Goal: Obtain resource: Obtain resource

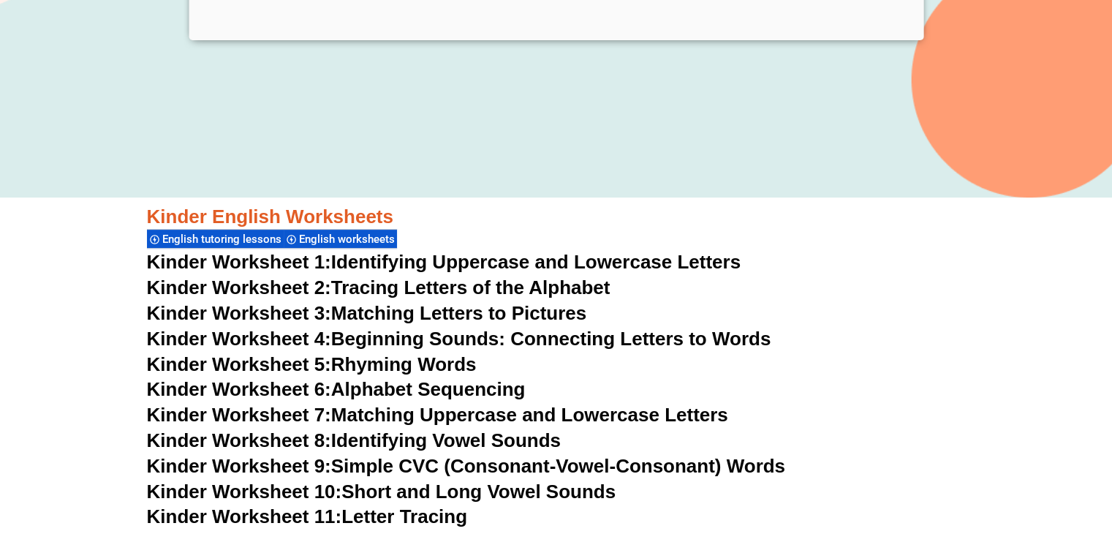
scroll to position [427, 0]
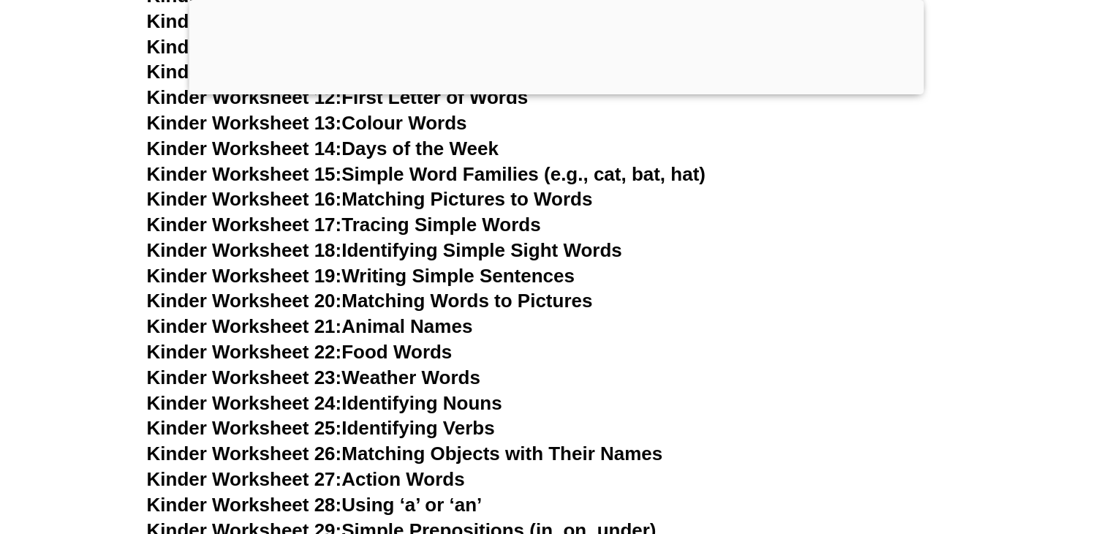
scroll to position [424, 0]
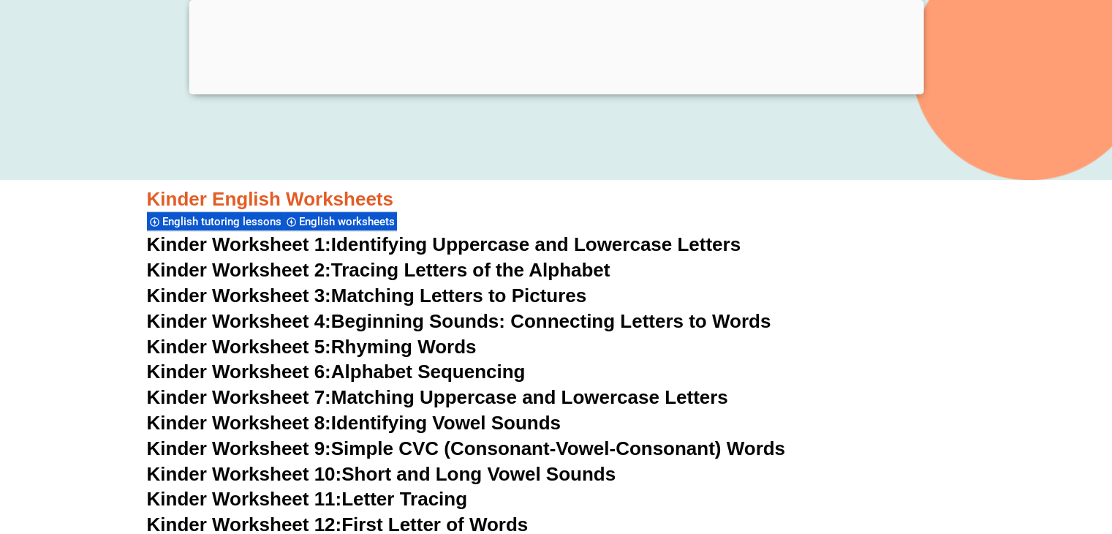
click at [398, 272] on link "Kinder Worksheet 2: Tracing Letters of the Alphabet" at bounding box center [379, 270] width 464 height 22
click at [345, 299] on link "Kinder Worksheet 3: Matching Letters to Pictures" at bounding box center [367, 295] width 440 height 22
click at [445, 323] on link "Kinder Worksheet 4: Beginning Sounds: Connecting Letters to Words" at bounding box center [459, 321] width 625 height 22
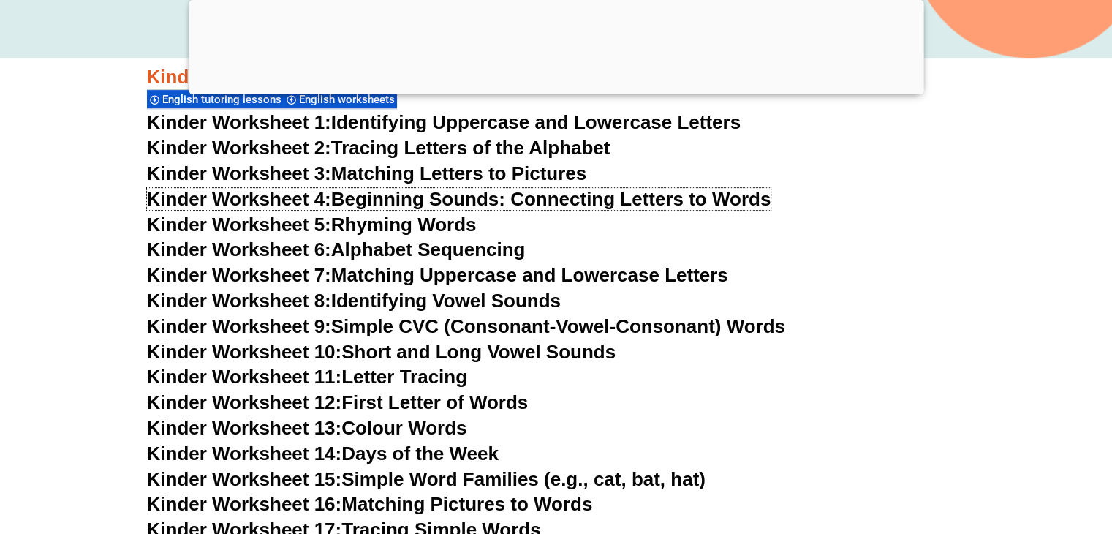
scroll to position [702, 0]
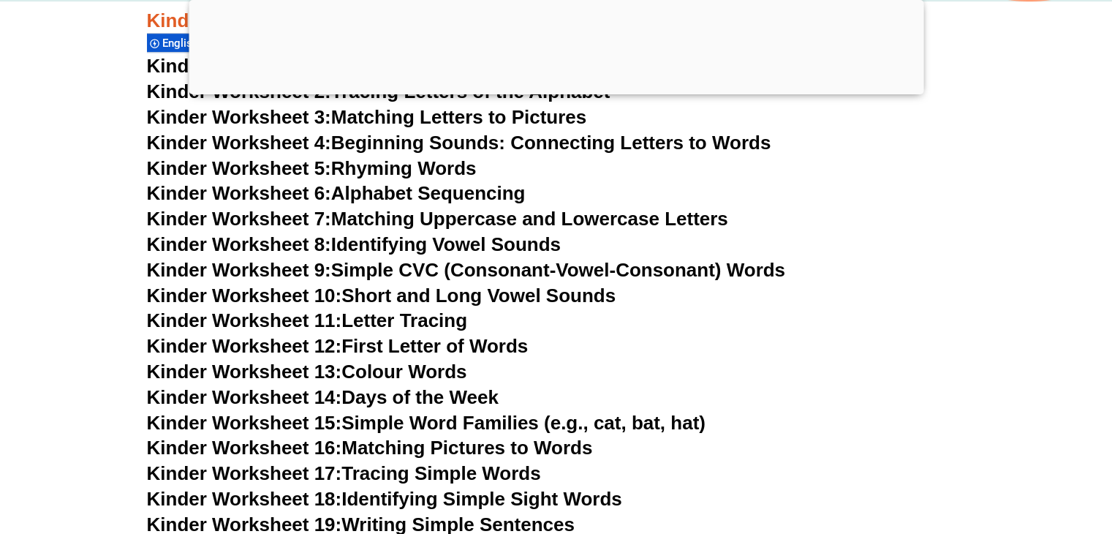
click at [395, 166] on link "Kinder Worksheet 5: Rhyming Words" at bounding box center [312, 168] width 330 height 22
click at [370, 199] on link "Kinder Worksheet 6: Alphabet Sequencing" at bounding box center [336, 193] width 379 height 22
click at [357, 218] on link "Kinder Worksheet 7: Matching Uppercase and Lowercase Letters" at bounding box center [437, 219] width 581 height 22
click at [464, 243] on link "Kinder Worksheet 8: Identifying Vowel Sounds" at bounding box center [354, 244] width 414 height 22
click at [407, 271] on link "Kinder Worksheet 9: Simple CVC (Consonant-Vowel-Consonant) Words" at bounding box center [466, 270] width 638 height 22
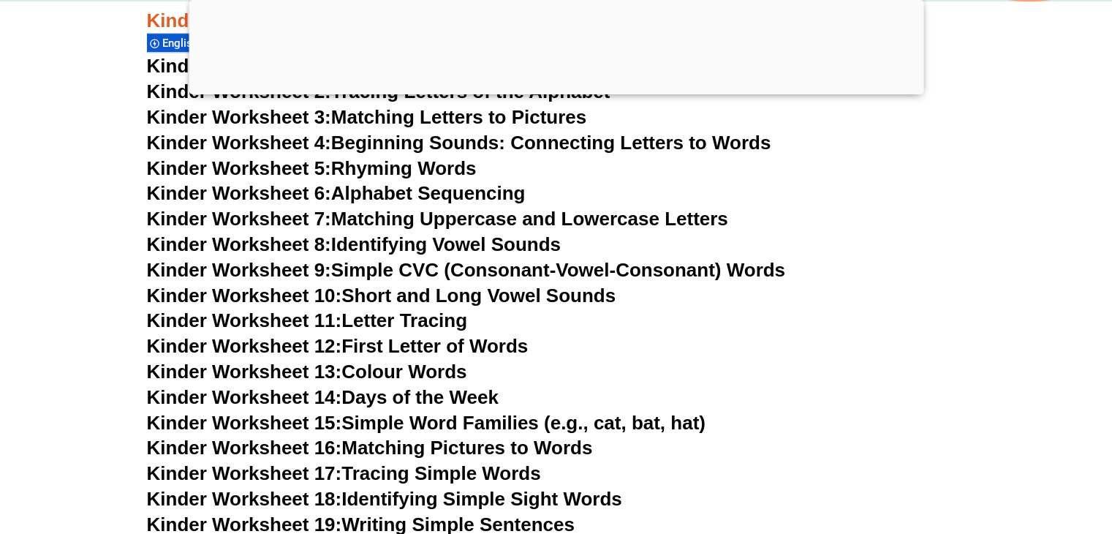
click at [265, 298] on span "Kinder Worksheet 10:" at bounding box center [244, 295] width 195 height 22
click at [337, 320] on span "Kinder Worksheet 11:" at bounding box center [244, 320] width 195 height 22
click at [344, 344] on link "Kinder Worksheet 12: First Letter of Words" at bounding box center [338, 346] width 382 height 22
click at [363, 370] on link "Kinder Worksheet 13: Colour Words" at bounding box center [307, 372] width 320 height 22
click at [341, 396] on span "Kinder Worksheet 14:" at bounding box center [244, 397] width 195 height 22
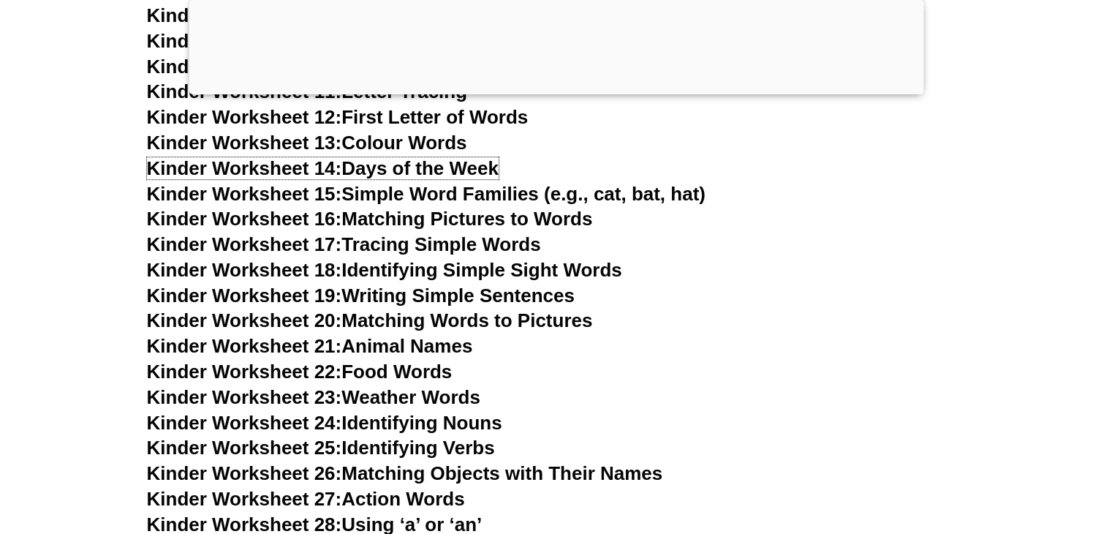
scroll to position [1001, 0]
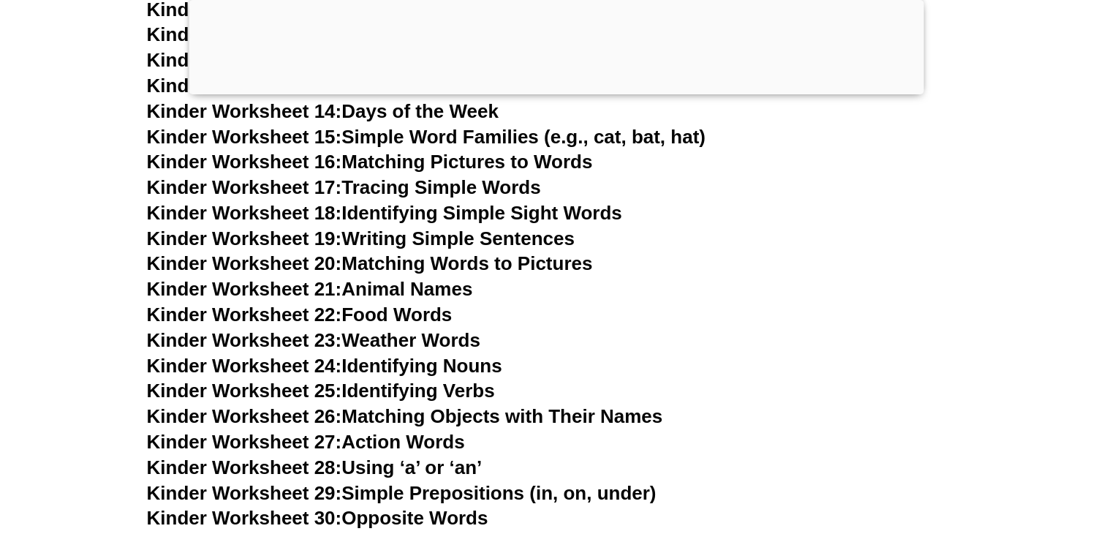
click at [404, 134] on link "Kinder Worksheet 15: Simple Word Families (e.g., cat, bat, hat)" at bounding box center [426, 137] width 559 height 22
click at [333, 169] on span "Kinder Worksheet 16:" at bounding box center [244, 162] width 195 height 22
click at [325, 186] on span "Kinder Worksheet 17:" at bounding box center [244, 187] width 195 height 22
click at [263, 216] on span "Kinder Worksheet 18:" at bounding box center [244, 213] width 195 height 22
click at [272, 238] on span "Kinder Worksheet 19:" at bounding box center [244, 238] width 195 height 22
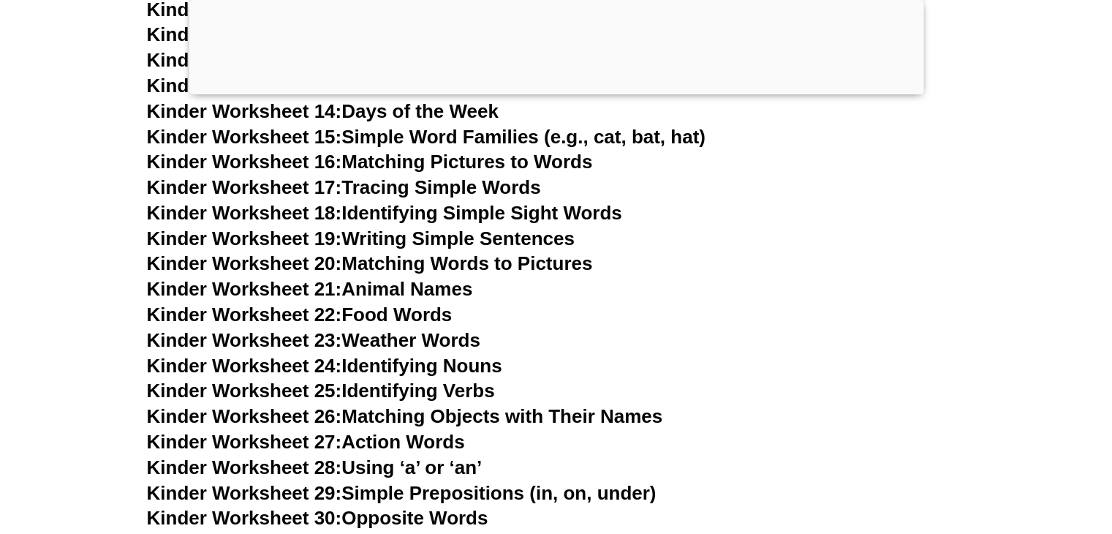
click at [331, 269] on span "Kinder Worksheet 20:" at bounding box center [244, 263] width 195 height 22
click at [354, 290] on link "Kinder Worksheet 21: Animal Names" at bounding box center [310, 289] width 326 height 22
click at [374, 319] on link "Kinder Worksheet 22: Food Words" at bounding box center [300, 314] width 306 height 22
click at [372, 340] on link "Kinder Worksheet 23: Weather Words" at bounding box center [313, 340] width 333 height 22
click at [317, 366] on span "Kinder Worksheet 24:" at bounding box center [244, 366] width 195 height 22
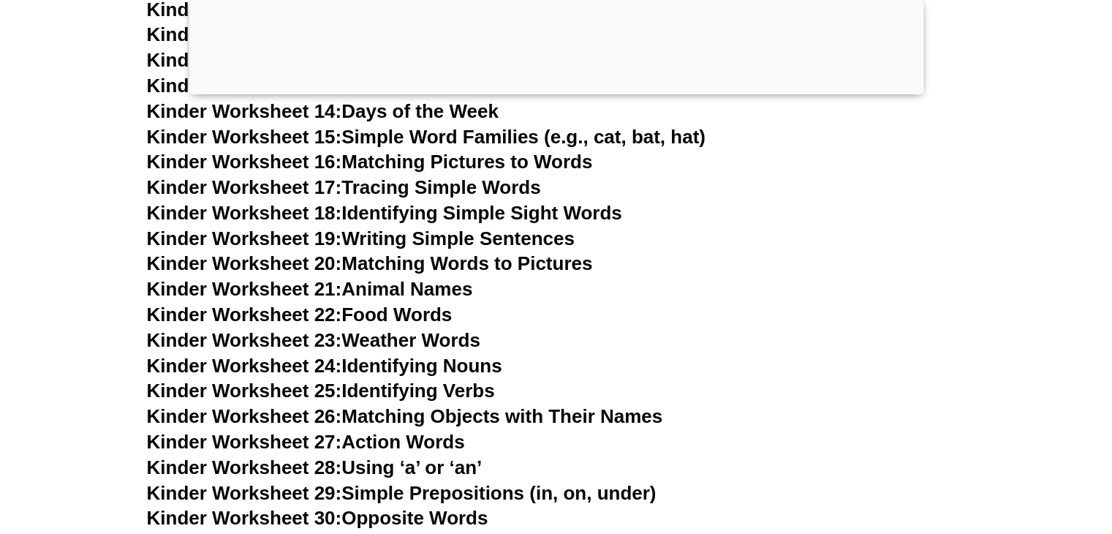
click at [357, 395] on link "Kinder Worksheet 25: Identifying Verbs" at bounding box center [321, 391] width 348 height 22
click at [364, 415] on link "Kinder Worksheet 26: Matching Objects with Their Names" at bounding box center [405, 416] width 516 height 22
click at [394, 445] on link "Kinder Worksheet 27: Action Words" at bounding box center [306, 442] width 318 height 22
click at [386, 468] on link "Kinder Worksheet 28: Using ‘a’ or ‘an’" at bounding box center [315, 467] width 336 height 22
click at [403, 494] on link "Kinder Worksheet 29: Simple Prepositions (in, on, under)" at bounding box center [402, 493] width 510 height 22
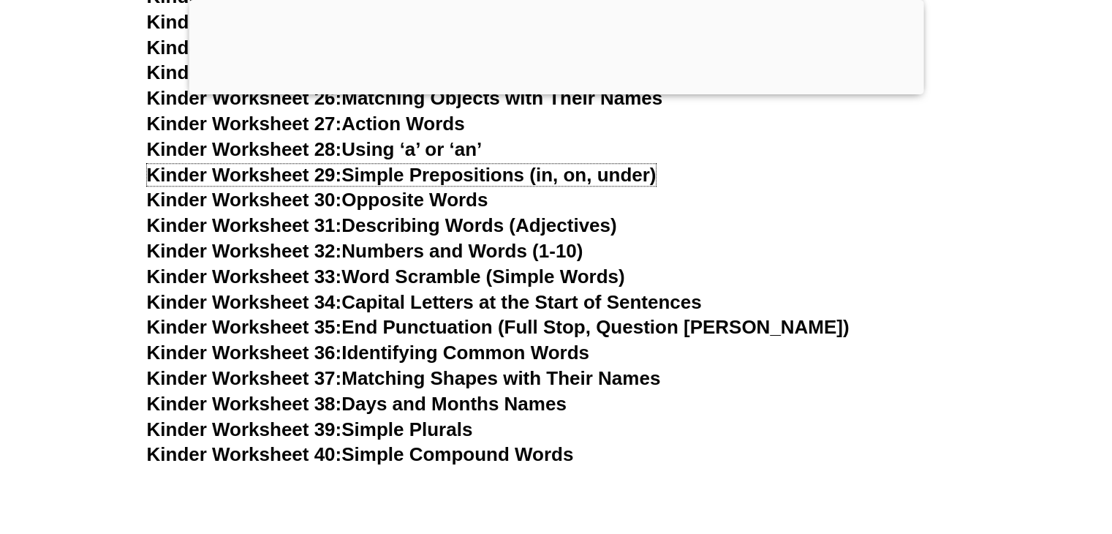
scroll to position [1357, 0]
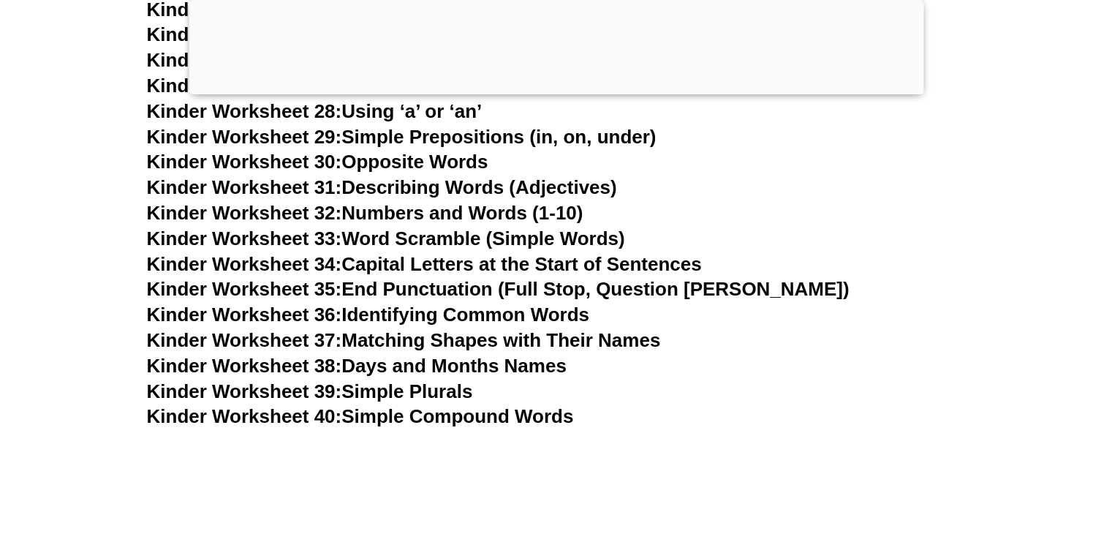
click at [374, 168] on link "Kinder Worksheet 30: Opposite Words" at bounding box center [318, 162] width 342 height 22
click at [377, 193] on link "Kinder Worksheet 31: Describing Words (Adjectives)" at bounding box center [382, 187] width 470 height 22
click at [388, 211] on link "Kinder Worksheet 32: Numbers and Words (1-10)" at bounding box center [365, 213] width 437 height 22
click at [289, 241] on span "Kinder Worksheet 33:" at bounding box center [244, 238] width 195 height 22
click at [215, 265] on span "Kinder Worksheet 34:" at bounding box center [244, 264] width 195 height 22
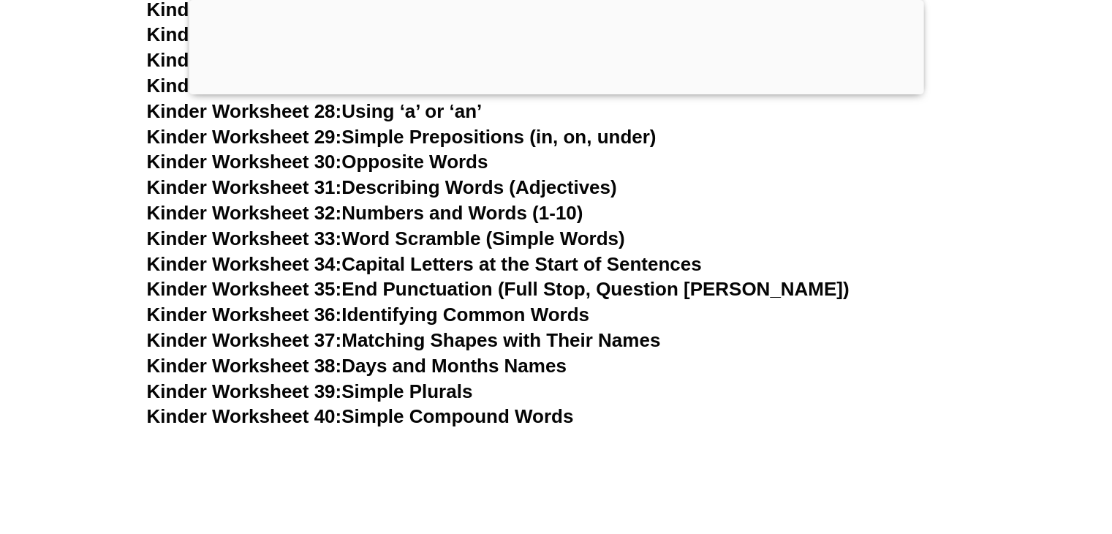
click at [268, 286] on span "Kinder Worksheet 35:" at bounding box center [244, 289] width 195 height 22
click at [392, 316] on link "Kinder Worksheet 36: Identifying Common Words" at bounding box center [368, 314] width 442 height 22
click at [340, 340] on span "Kinder Worksheet 37:" at bounding box center [244, 340] width 195 height 22
click at [320, 366] on span "Kinder Worksheet 38:" at bounding box center [244, 366] width 195 height 22
click at [270, 393] on span "Kinder Worksheet 39:" at bounding box center [244, 391] width 195 height 22
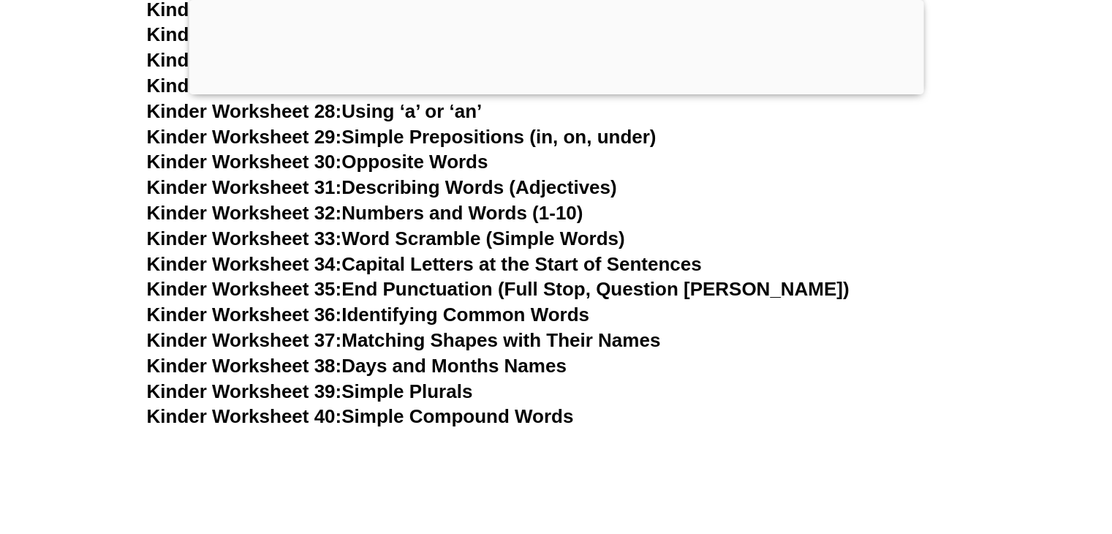
click at [410, 419] on link "Kinder Worksheet 40: Simple Compound Words" at bounding box center [360, 416] width 427 height 22
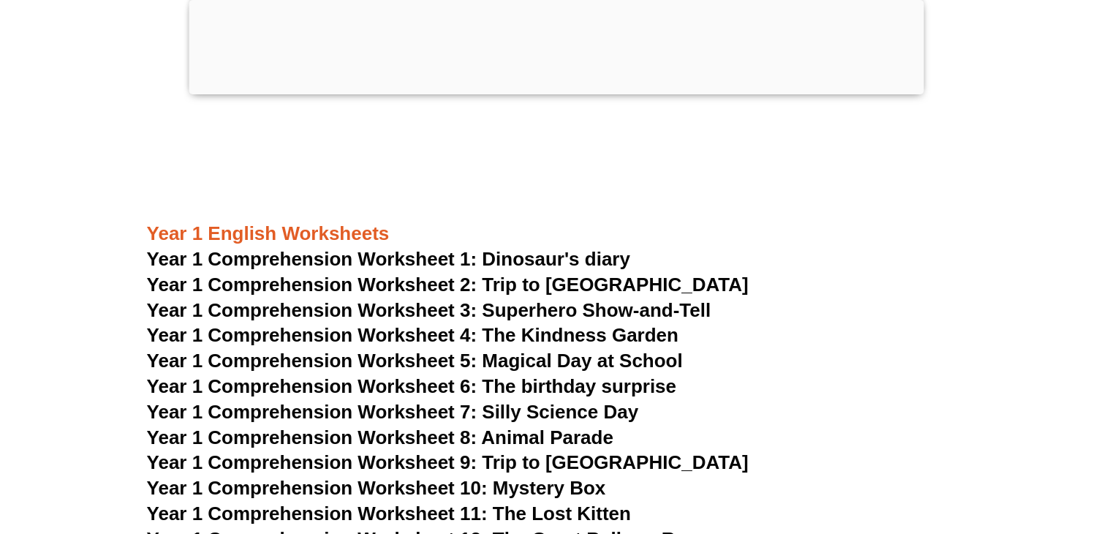
scroll to position [1884, 0]
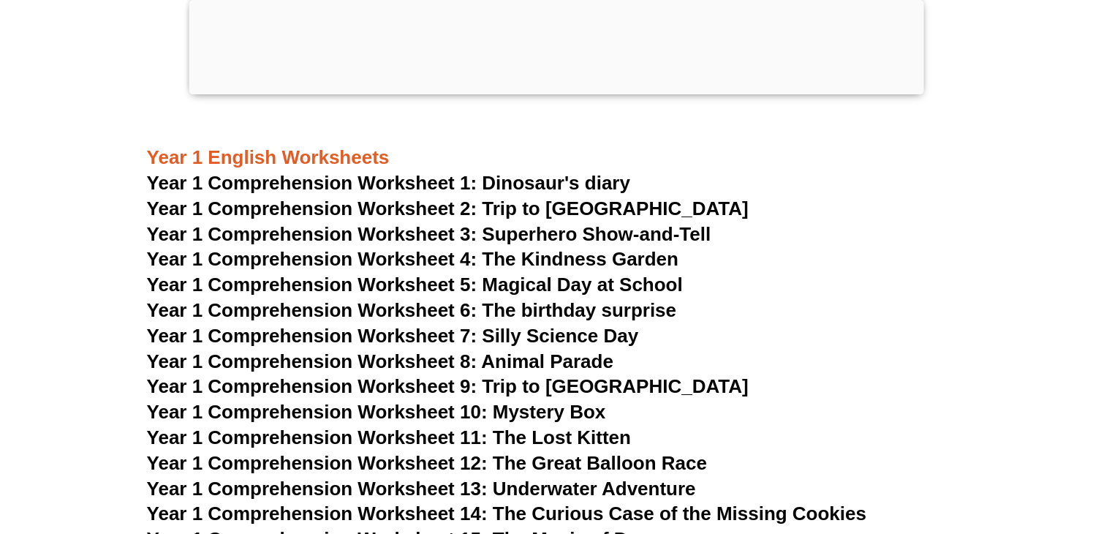
click at [422, 186] on span "Year 1 Comprehension Worksheet 1: Dinosaur's diary" at bounding box center [388, 183] width 483 height 22
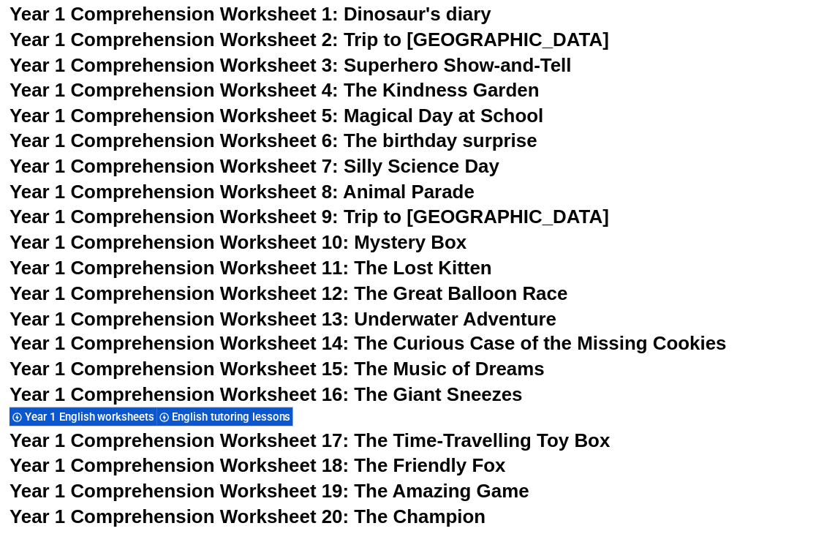
scroll to position [1772, 0]
